Goal: Task Accomplishment & Management: Manage account settings

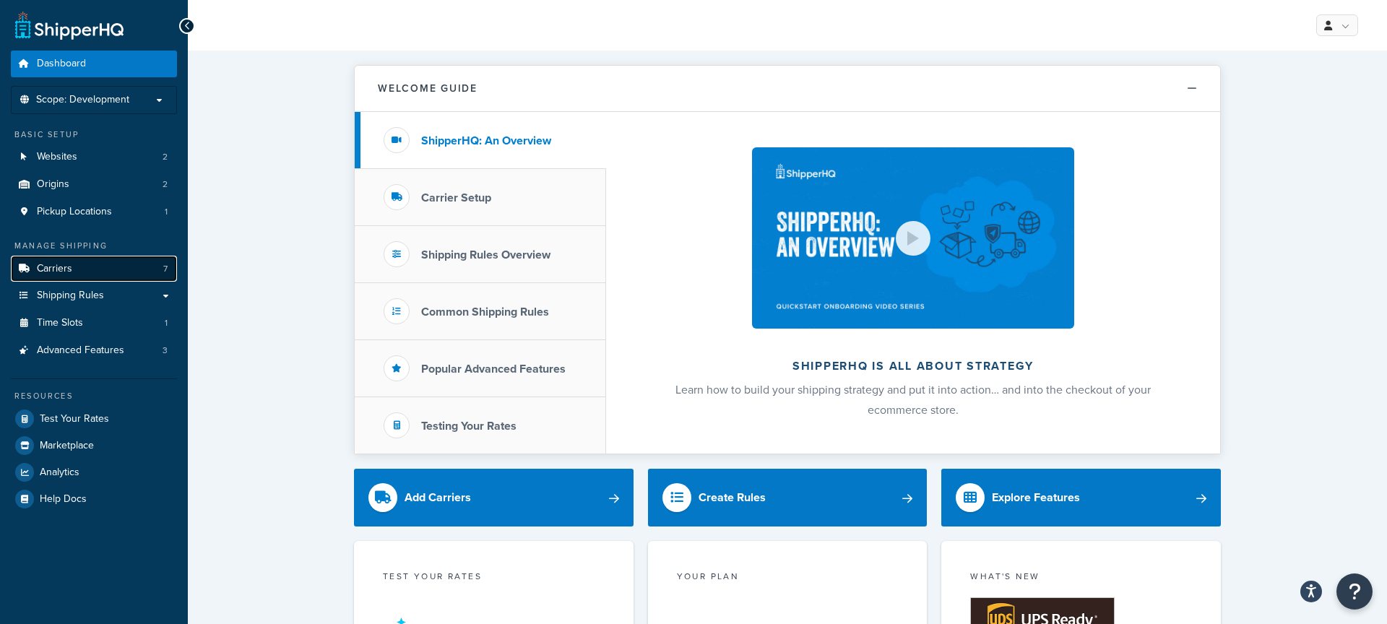
click at [64, 272] on span "Carriers" at bounding box center [54, 269] width 35 height 12
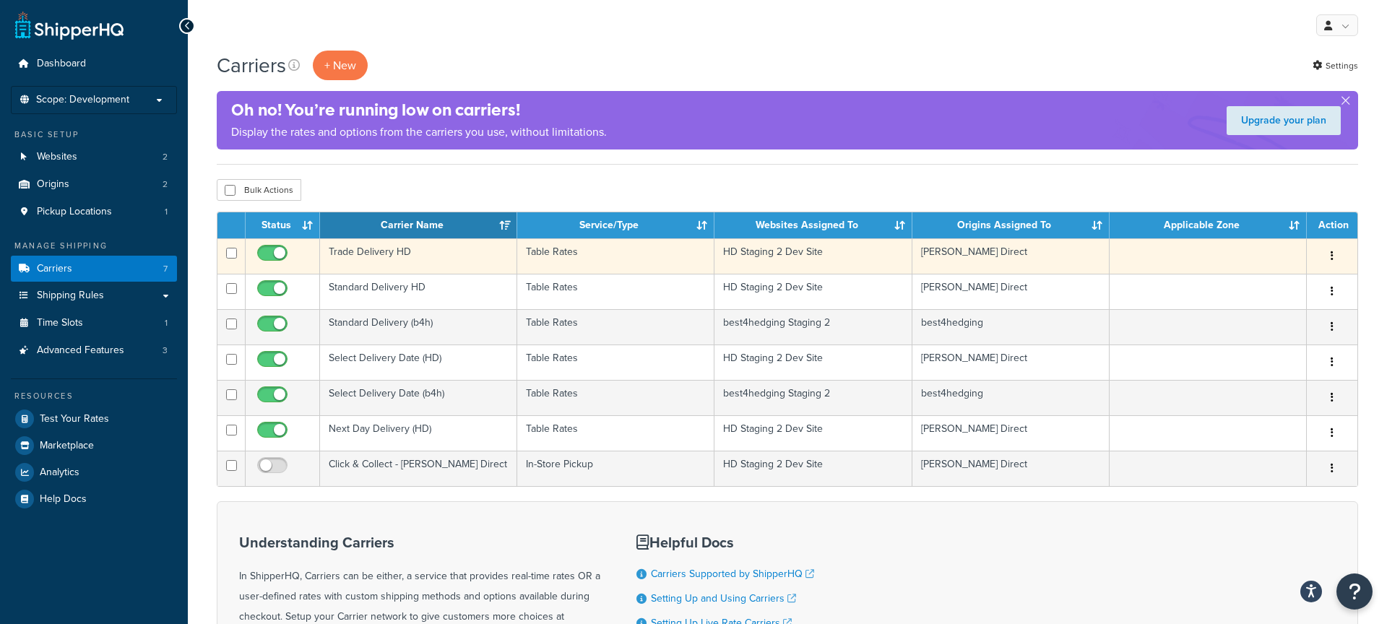
click at [439, 251] on td "Trade Delivery HD" at bounding box center [418, 255] width 197 height 35
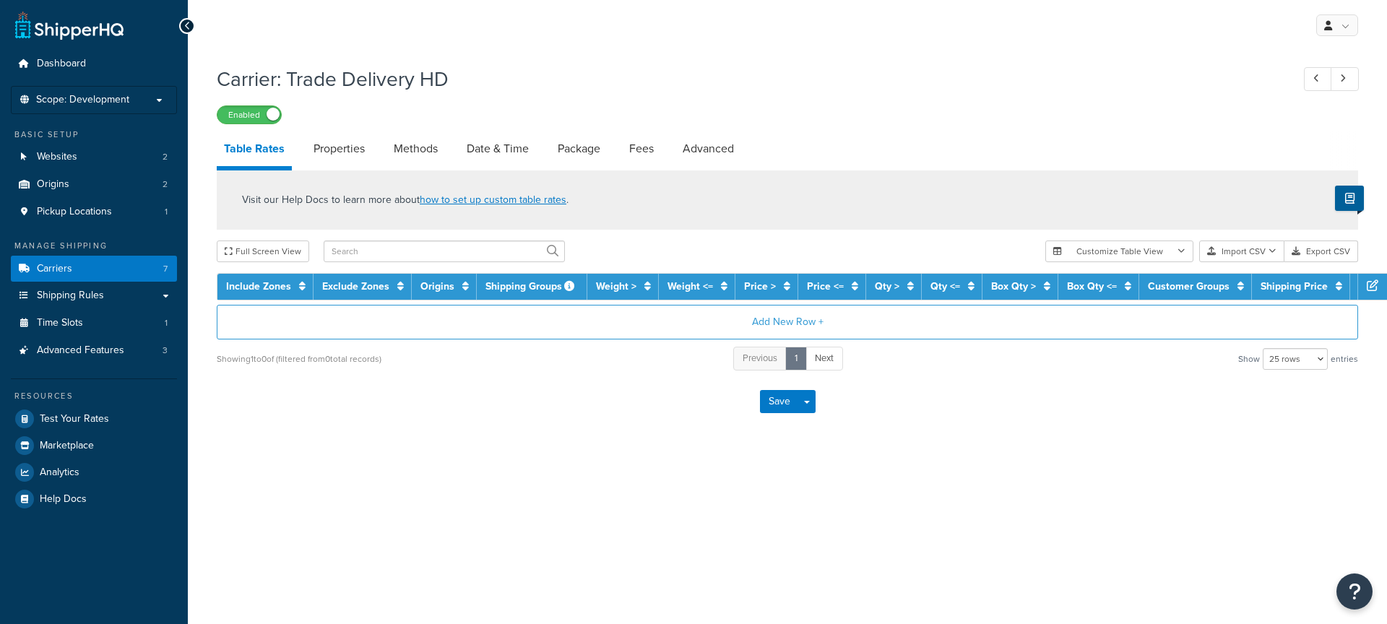
select select "25"
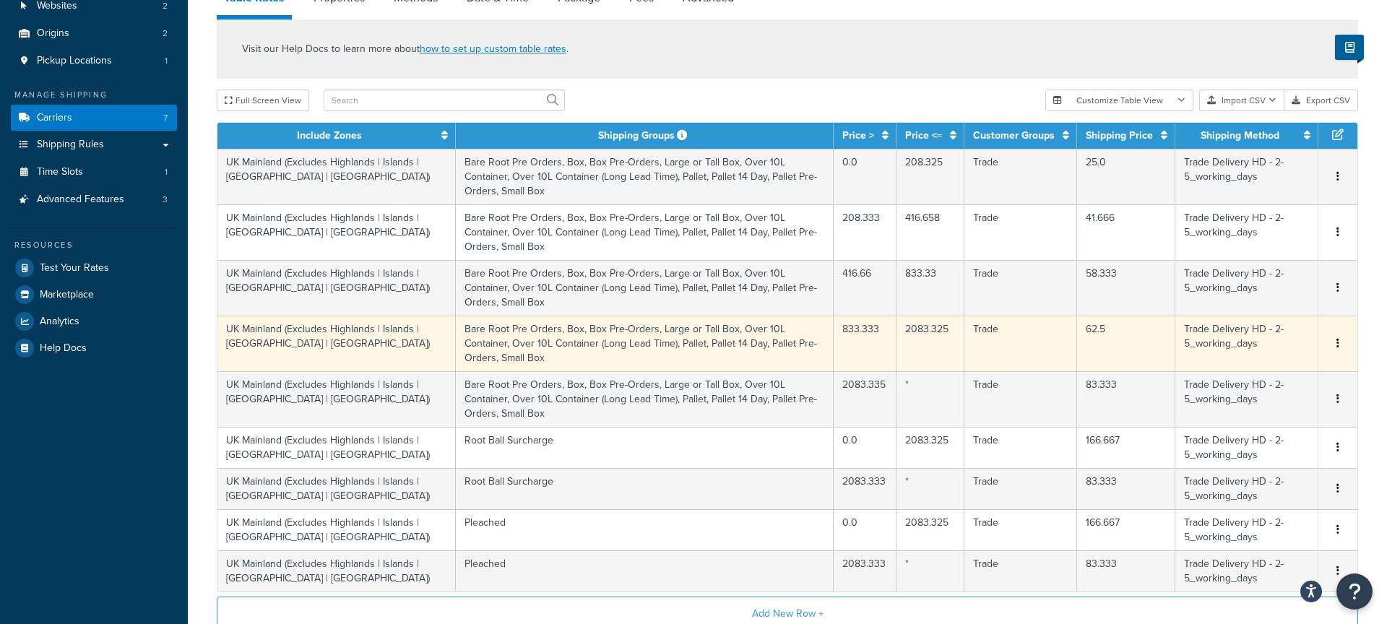
scroll to position [130, 0]
